Goal: Information Seeking & Learning: Learn about a topic

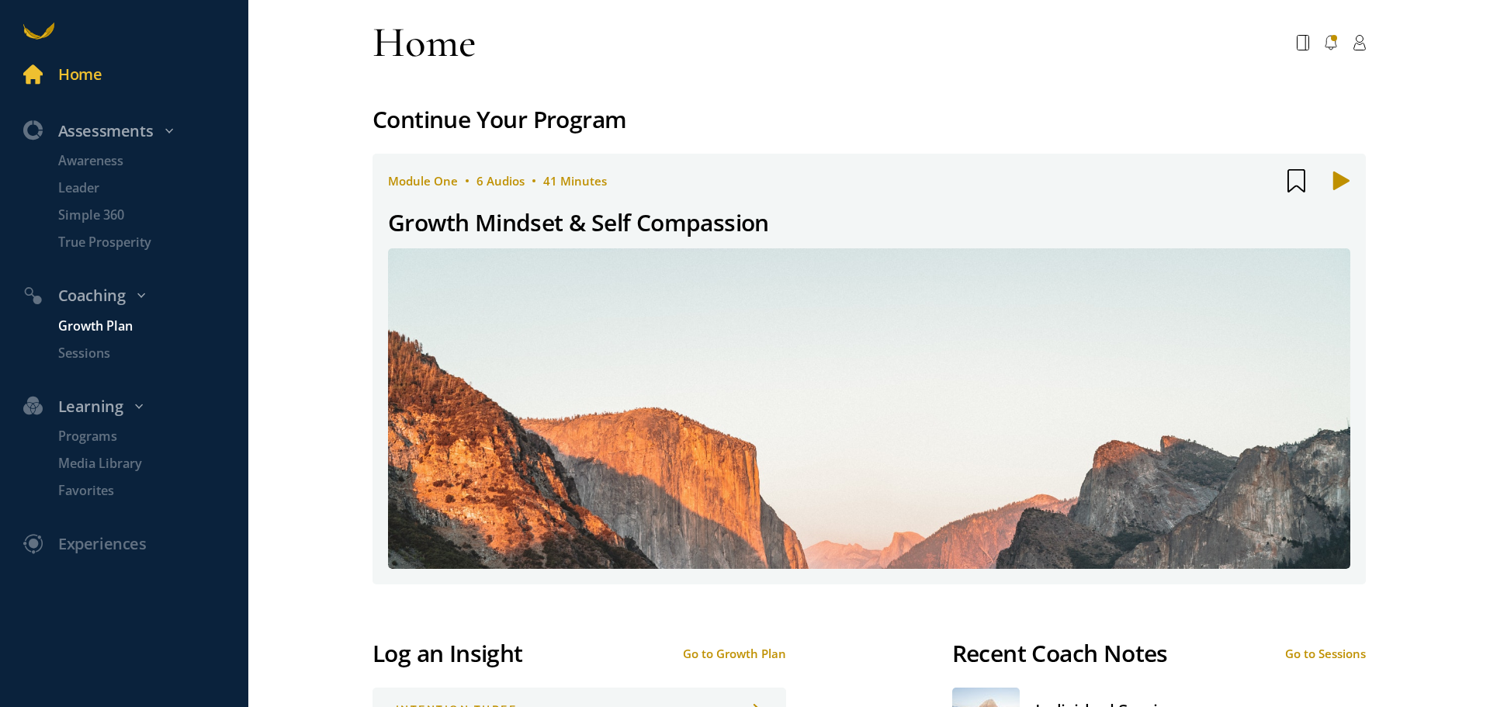
click at [106, 324] on p "Growth Plan" at bounding box center [151, 326] width 186 height 19
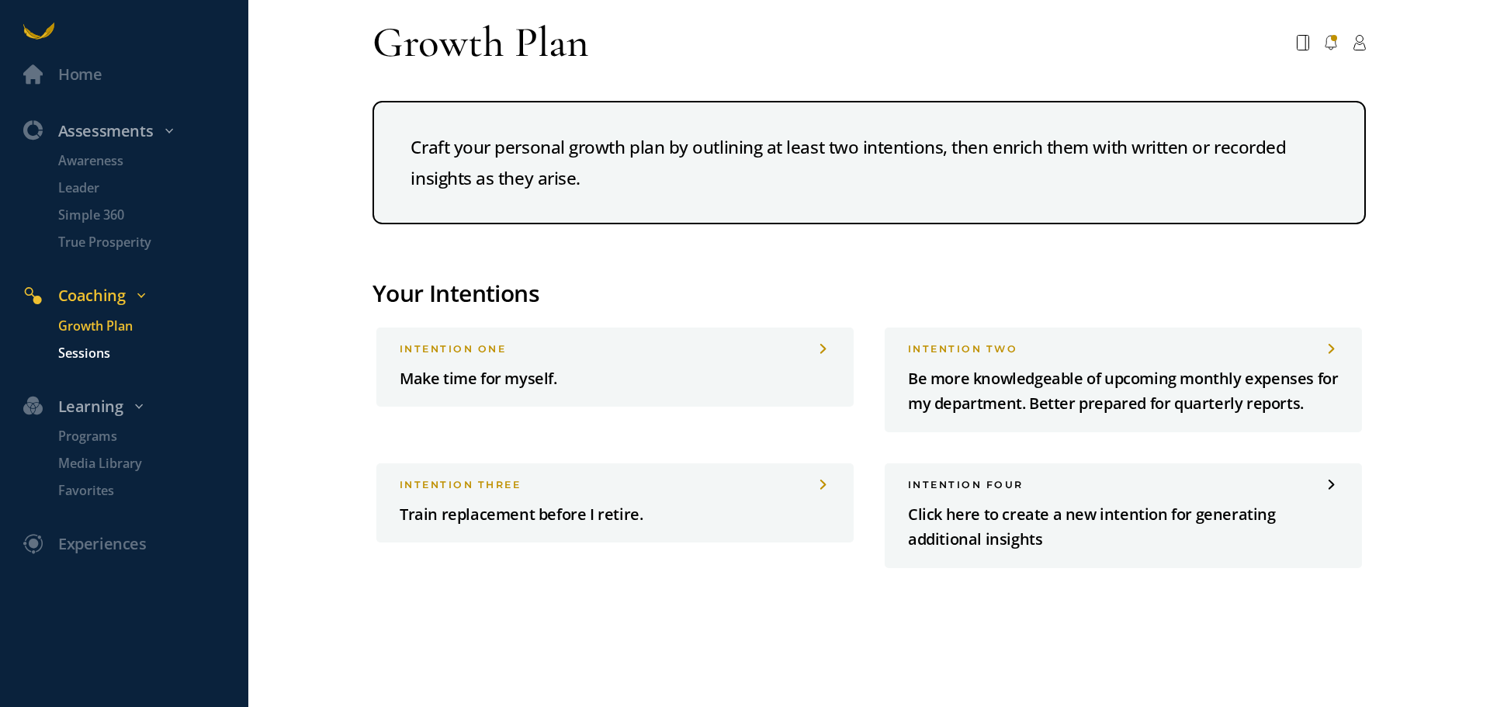
click at [95, 353] on p "Sessions" at bounding box center [151, 353] width 186 height 19
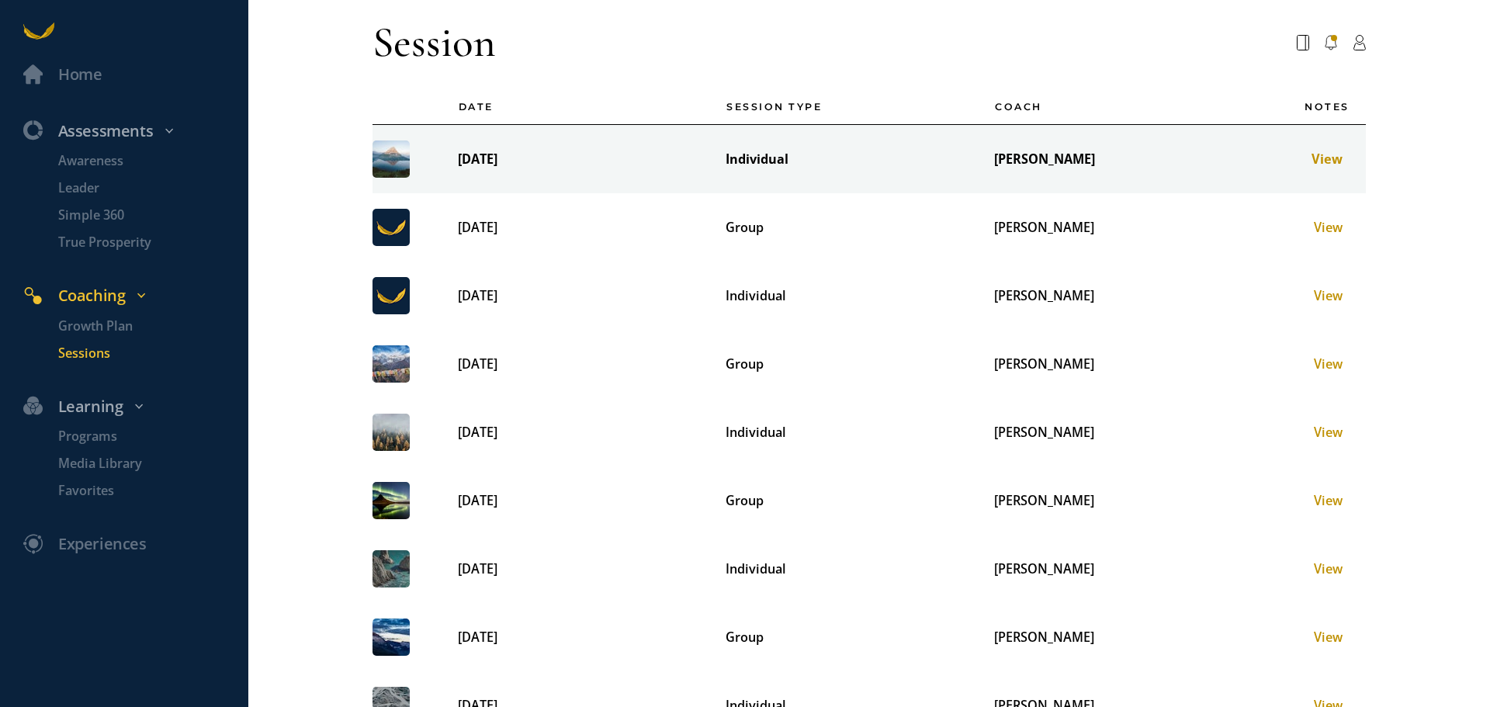
click at [1117, 155] on div "View" at bounding box center [1306, 159] width 88 height 19
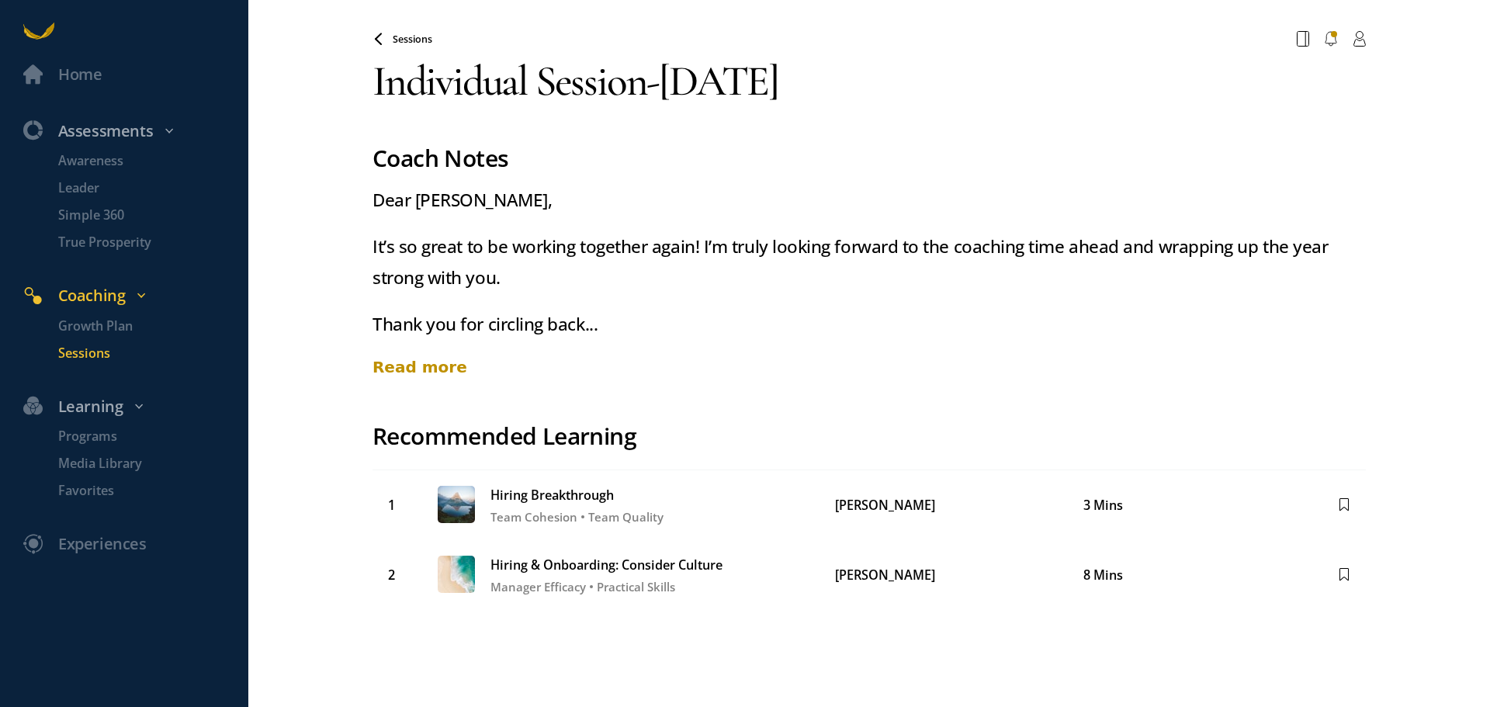
click at [424, 369] on div "Read more" at bounding box center [870, 367] width 994 height 23
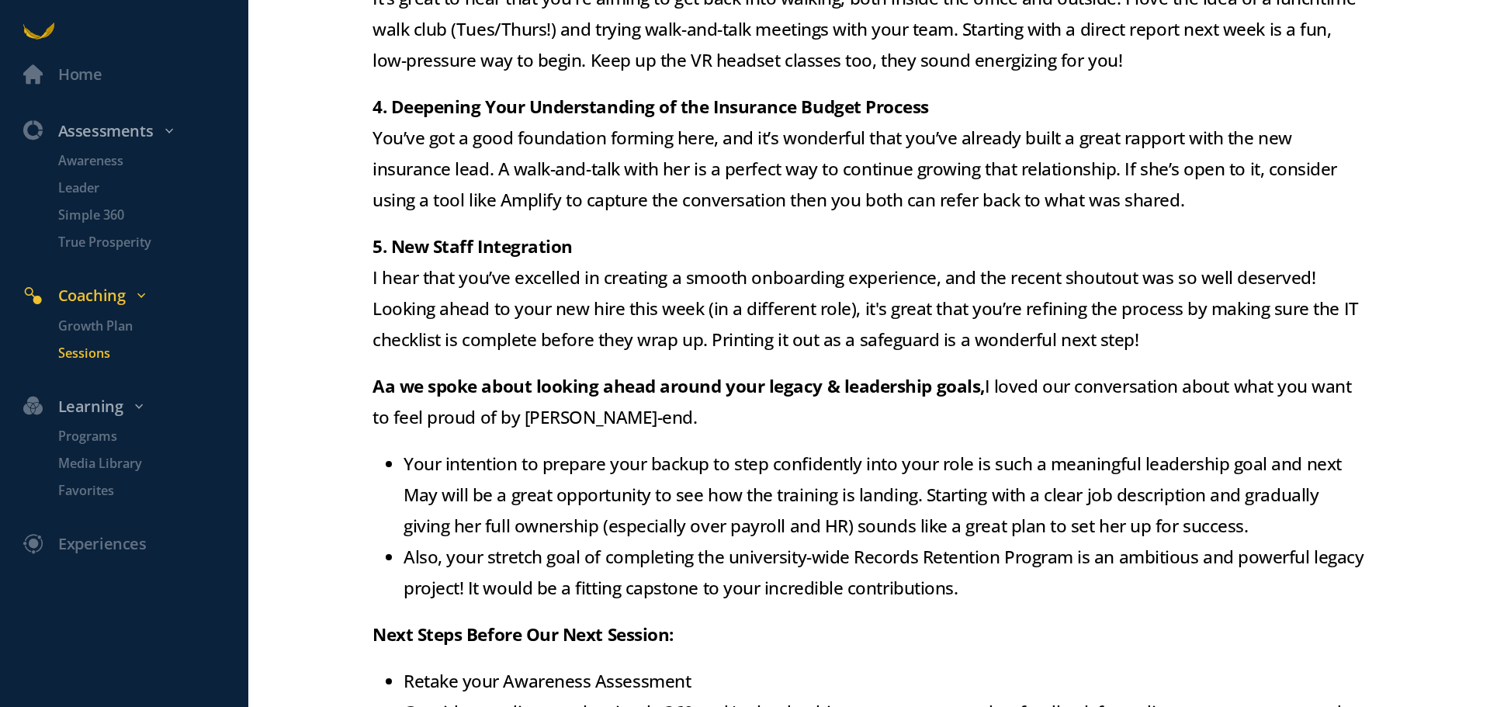
scroll to position [1087, 0]
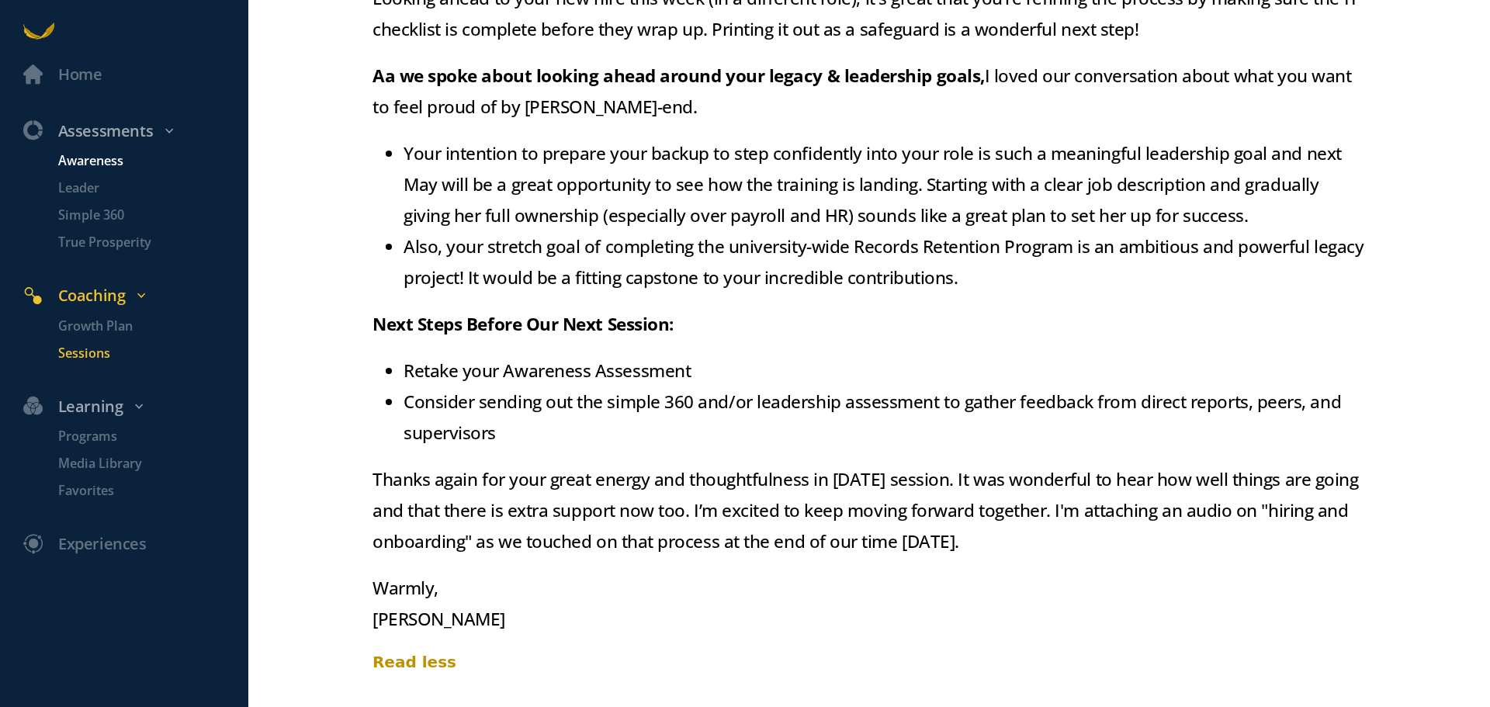
click at [81, 155] on p "Awareness" at bounding box center [151, 160] width 186 height 19
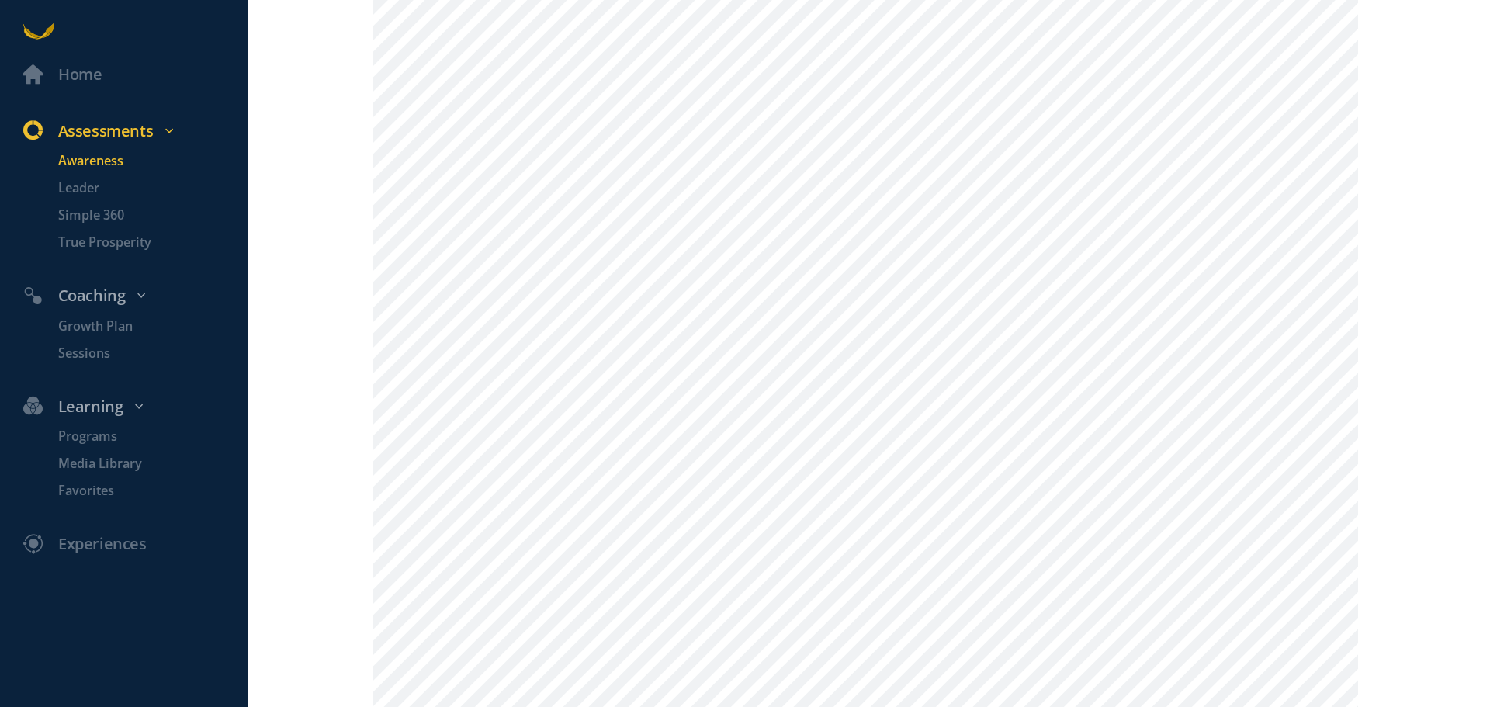
scroll to position [155, 0]
click at [92, 349] on p "Sessions" at bounding box center [151, 353] width 186 height 19
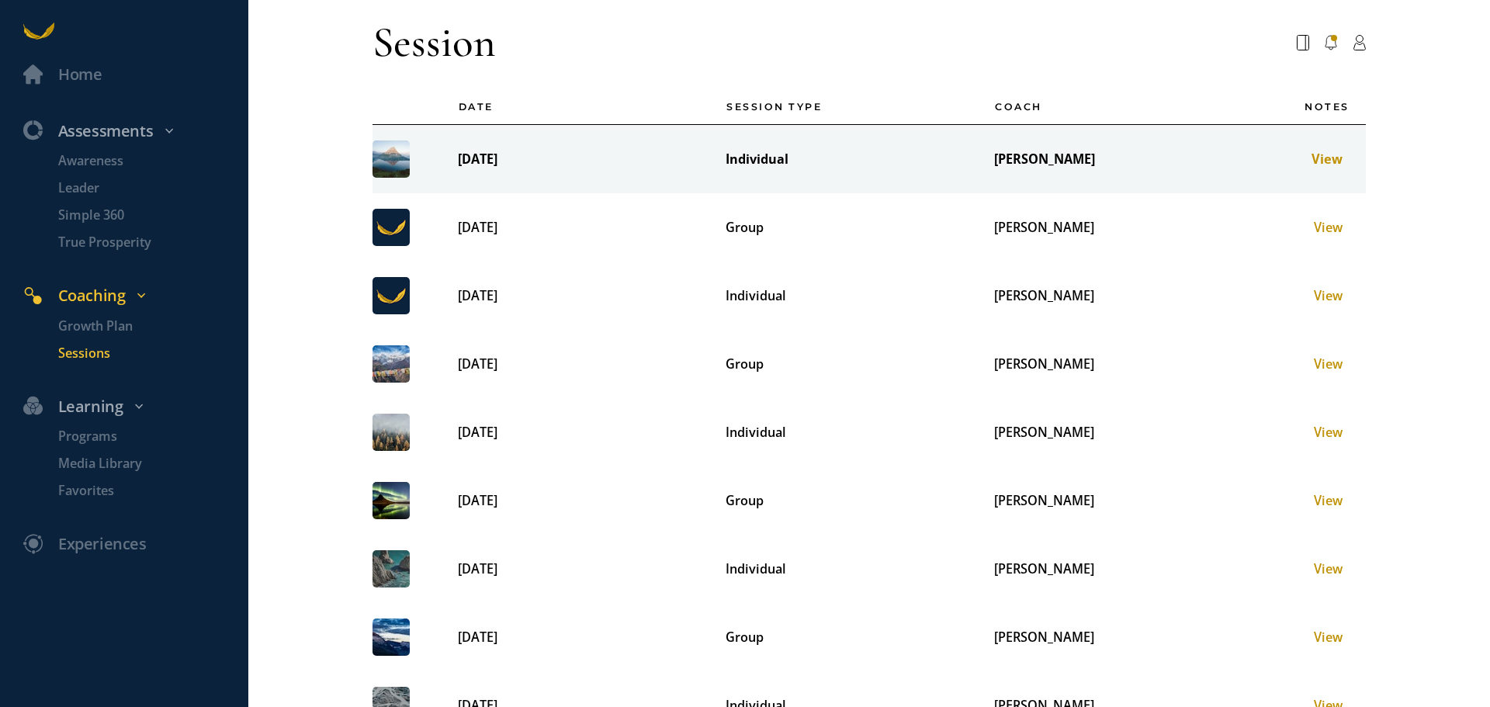
click at [534, 157] on td "[DATE]" at bounding box center [576, 159] width 269 height 69
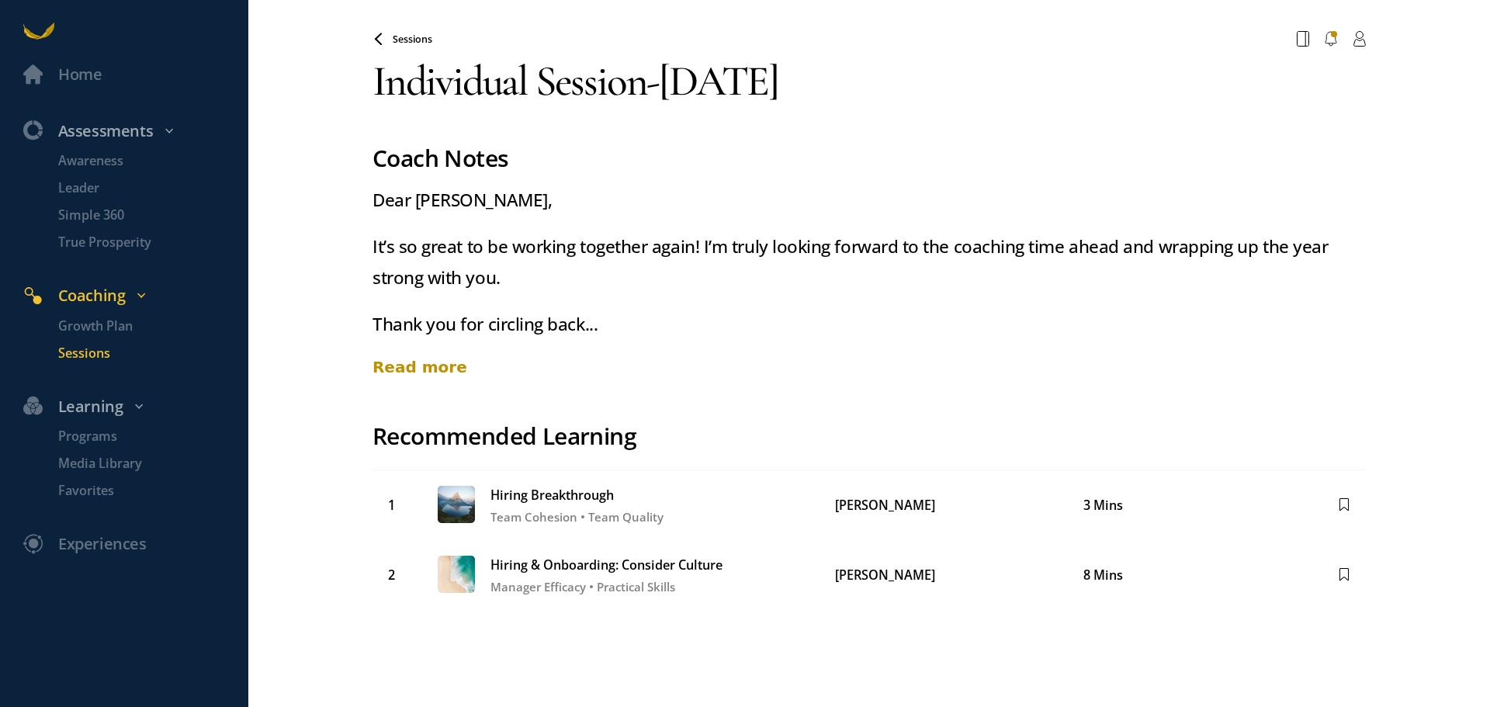
click at [392, 370] on div "Read more" at bounding box center [870, 367] width 994 height 23
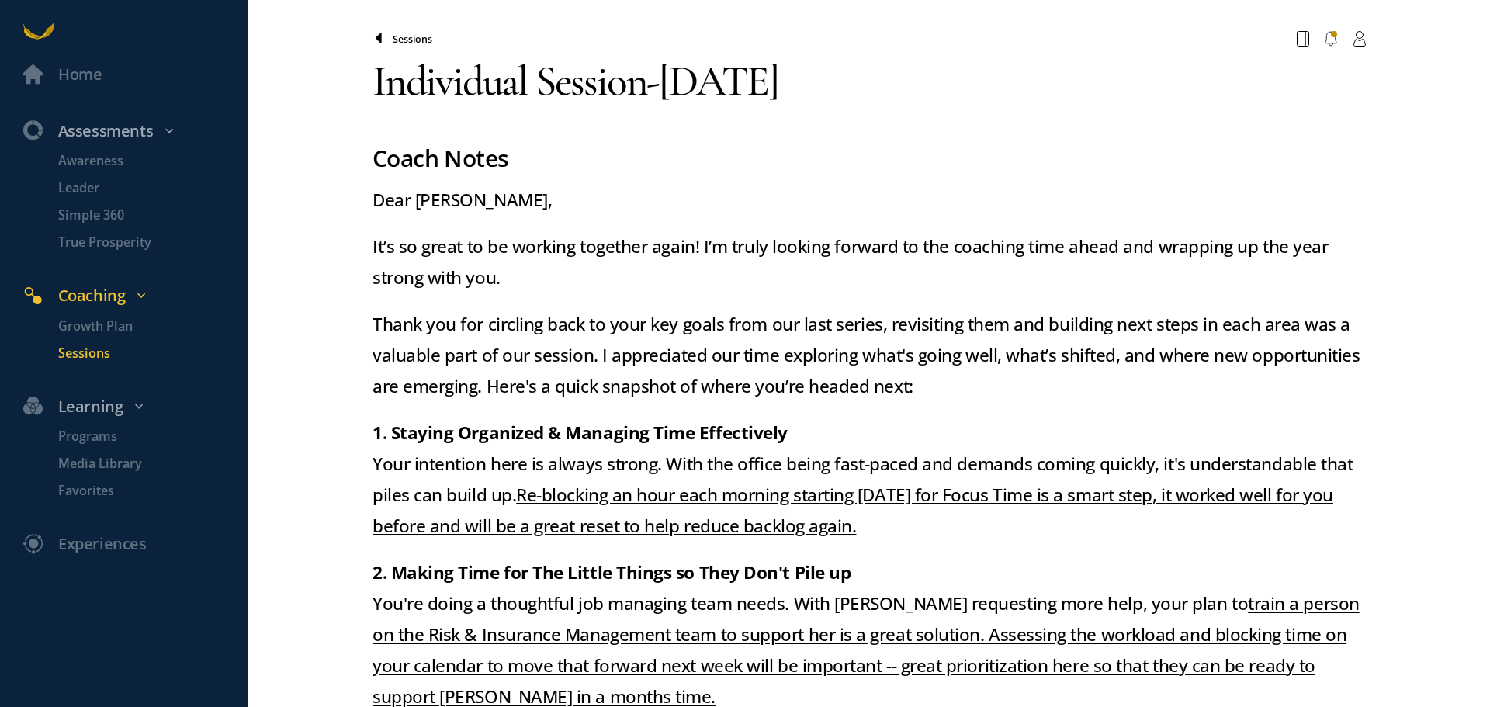
click at [373, 39] on icon at bounding box center [379, 39] width 12 height 12
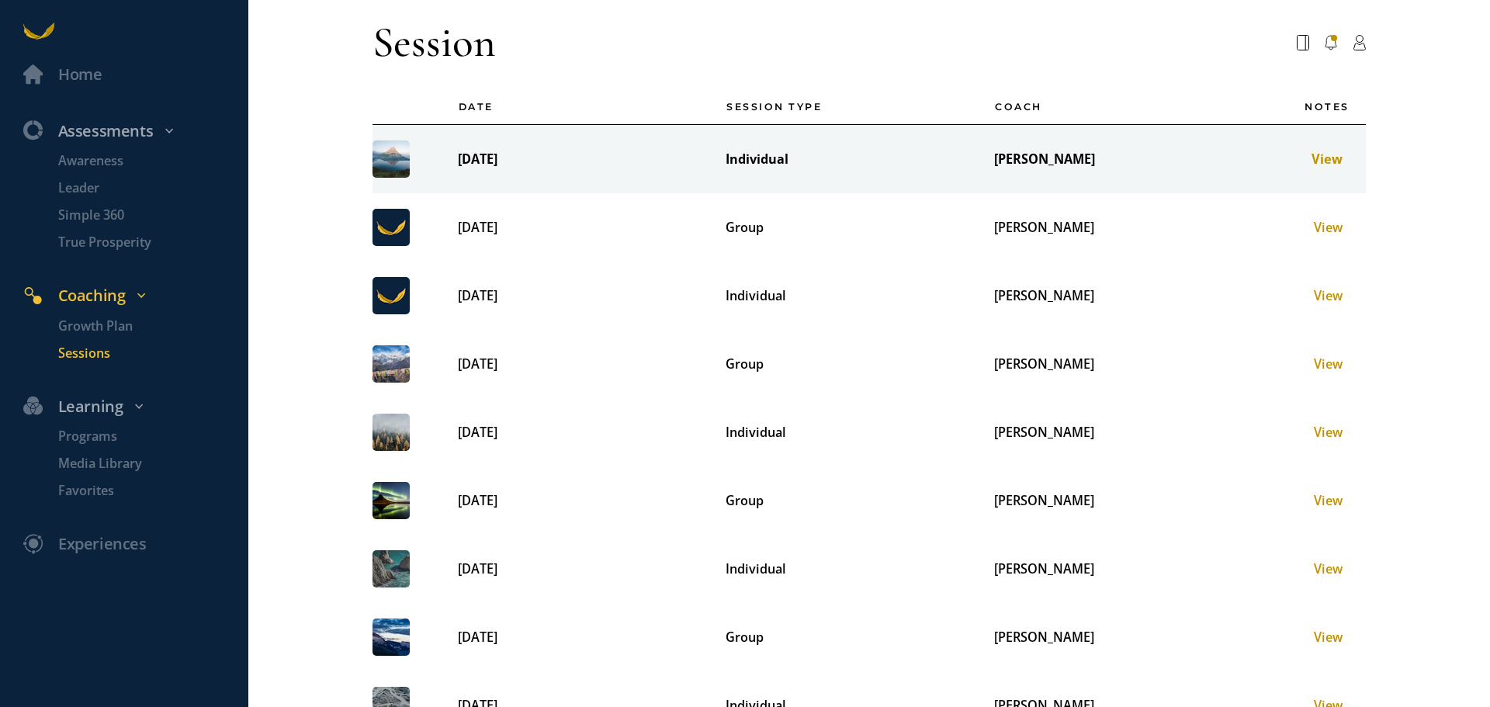
click at [499, 156] on td "[DATE]" at bounding box center [576, 159] width 269 height 69
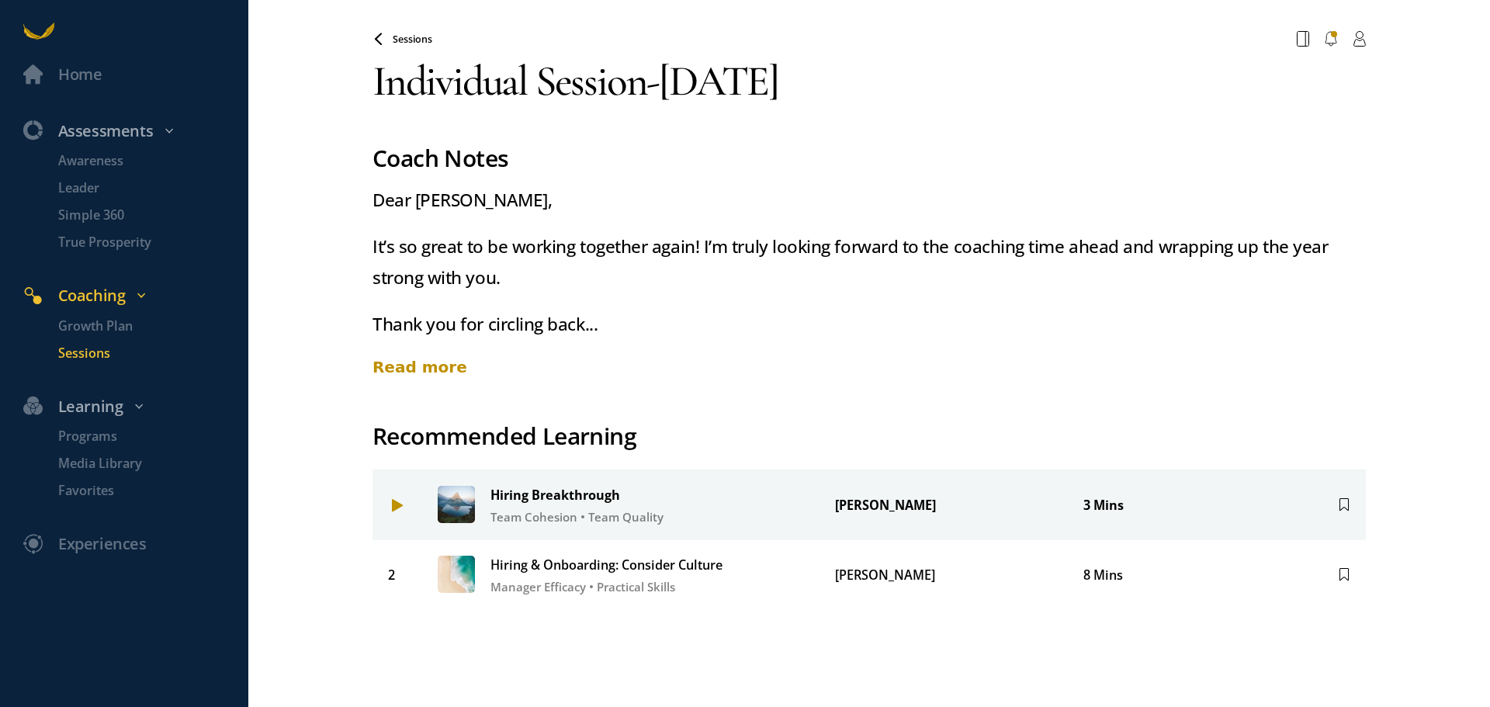
click at [398, 504] on span at bounding box center [397, 506] width 19 height 16
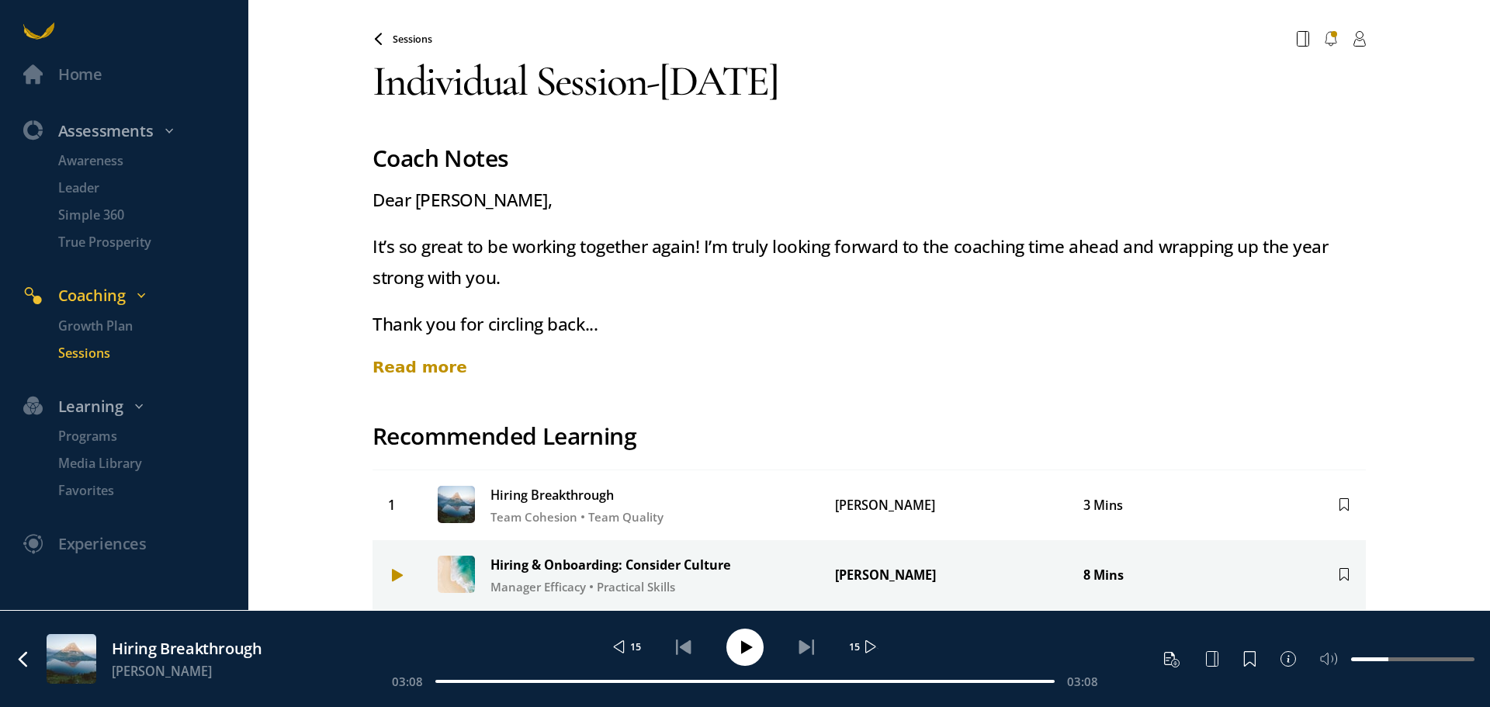
click at [501, 569] on span "Hiring & Onboarding: Consider Culture" at bounding box center [647, 565] width 312 height 19
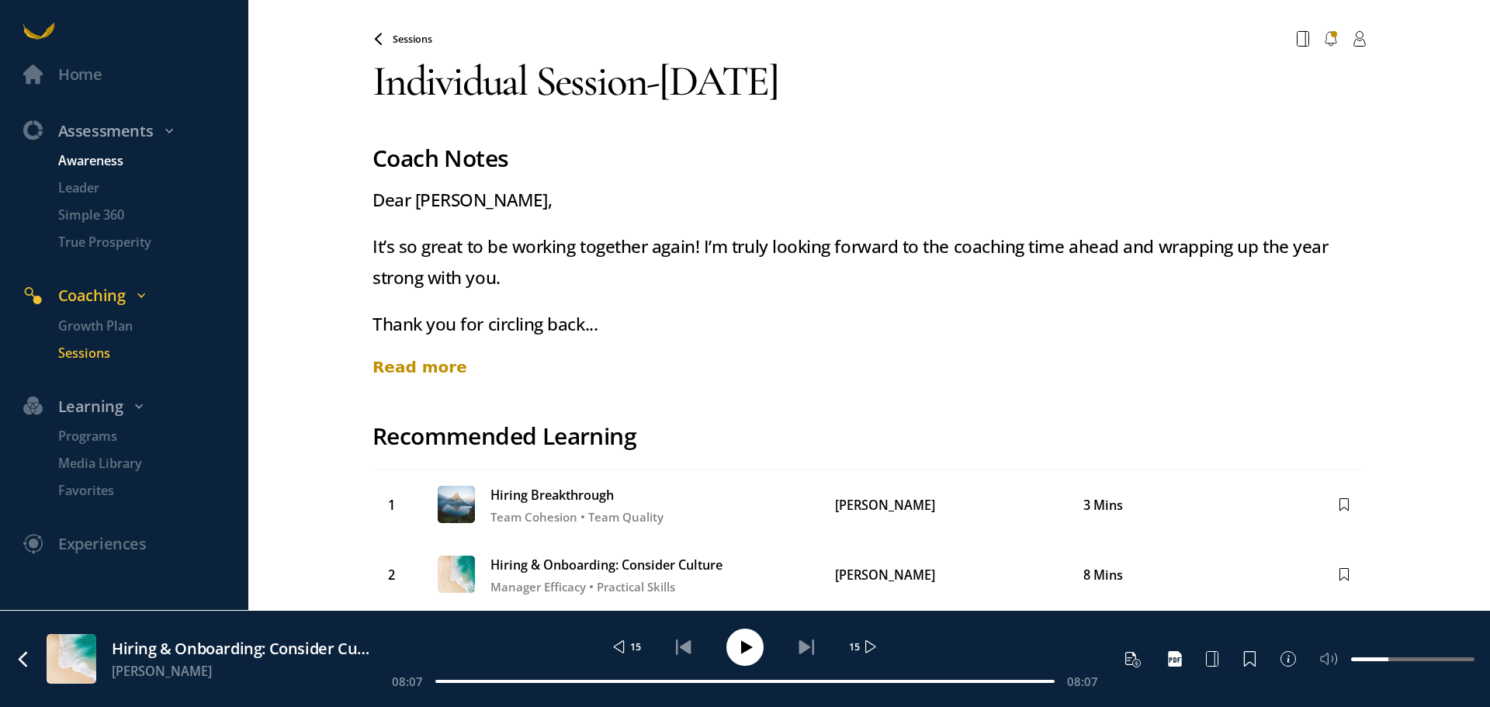
click at [115, 163] on p "Awareness" at bounding box center [151, 160] width 186 height 19
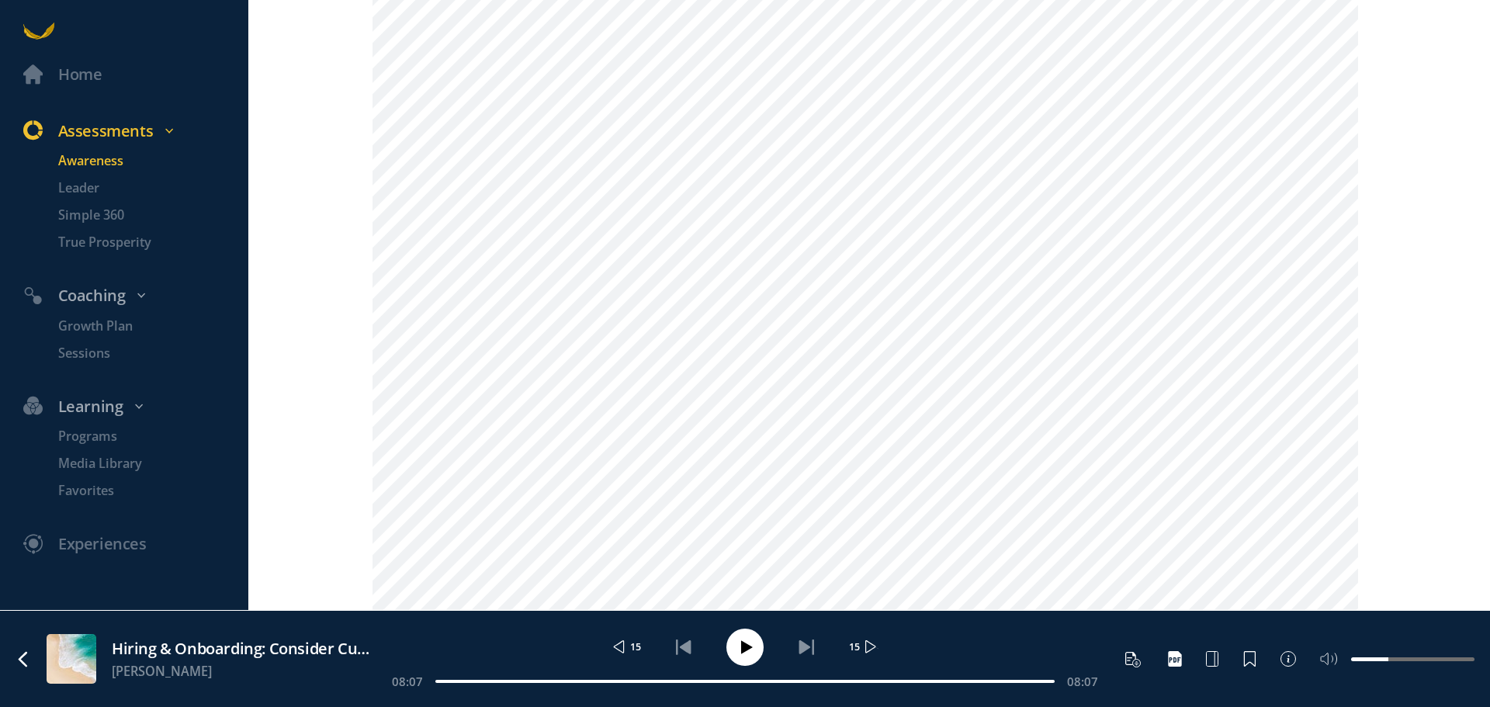
scroll to position [2022, 0]
click at [70, 159] on p "Awareness" at bounding box center [151, 160] width 186 height 19
